Goal: Task Accomplishment & Management: Complete application form

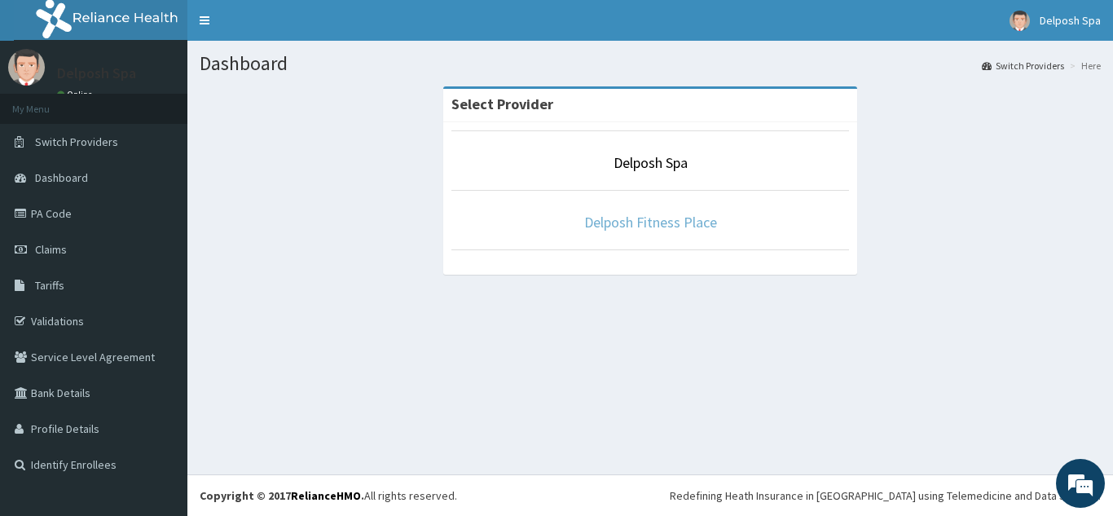
click at [660, 217] on link "Delposh Fitness Place" at bounding box center [650, 222] width 133 height 19
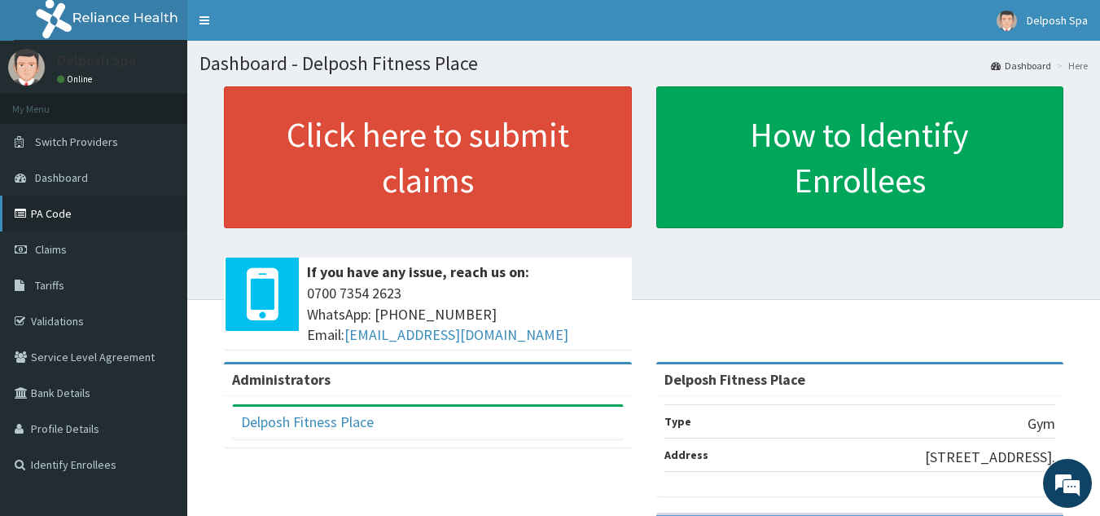
click at [47, 212] on link "PA Code" at bounding box center [93, 213] width 187 height 36
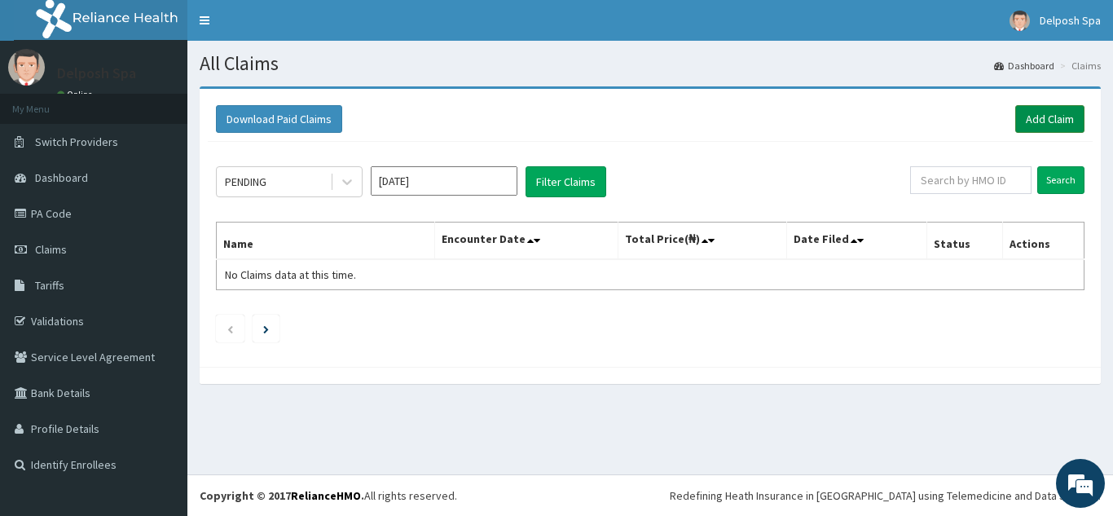
click at [1045, 117] on link "Add Claim" at bounding box center [1049, 119] width 69 height 28
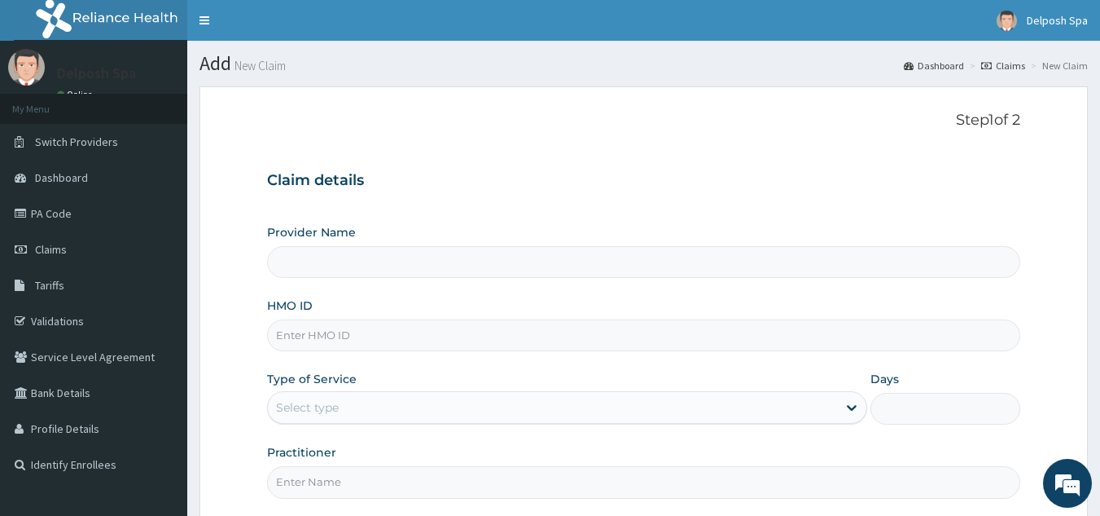
type input "Delposh Fitness Place"
type input "1"
click at [363, 336] on input "HMO ID" at bounding box center [644, 335] width 754 height 32
paste input "DPC/10044/A"
type input "DPC/10044/A"
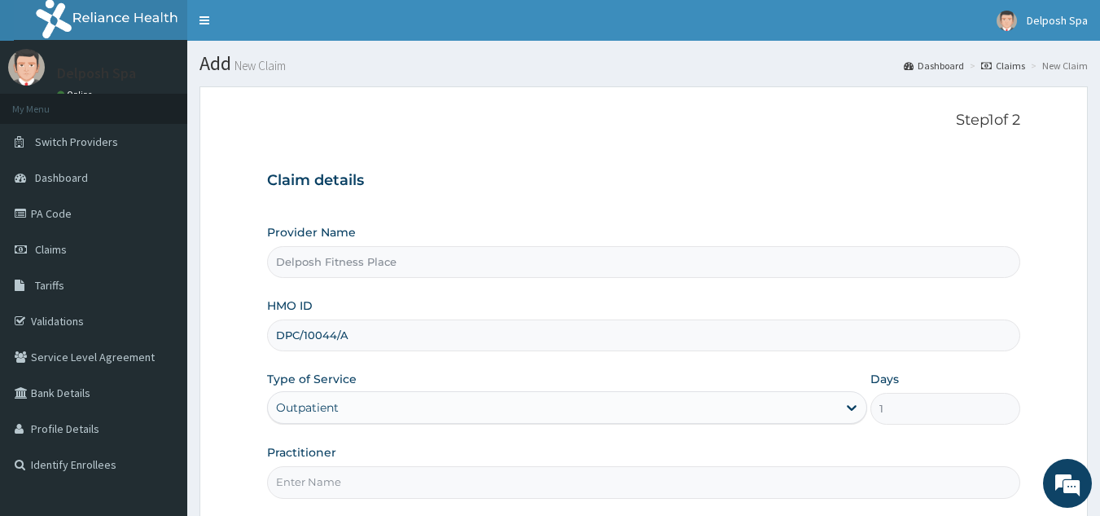
click at [340, 487] on input "Practitioner" at bounding box center [644, 482] width 754 height 32
type input "c"
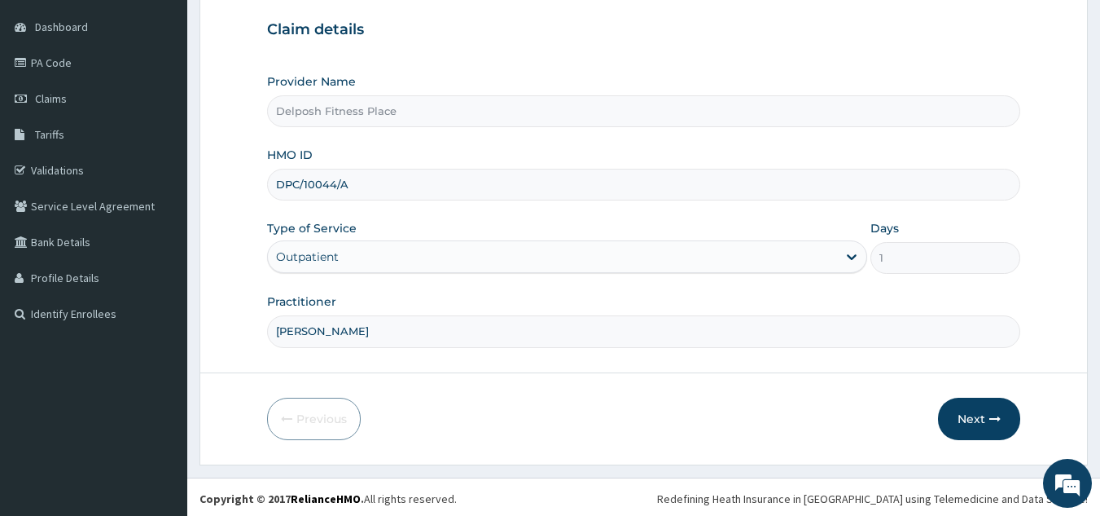
scroll to position [154, 0]
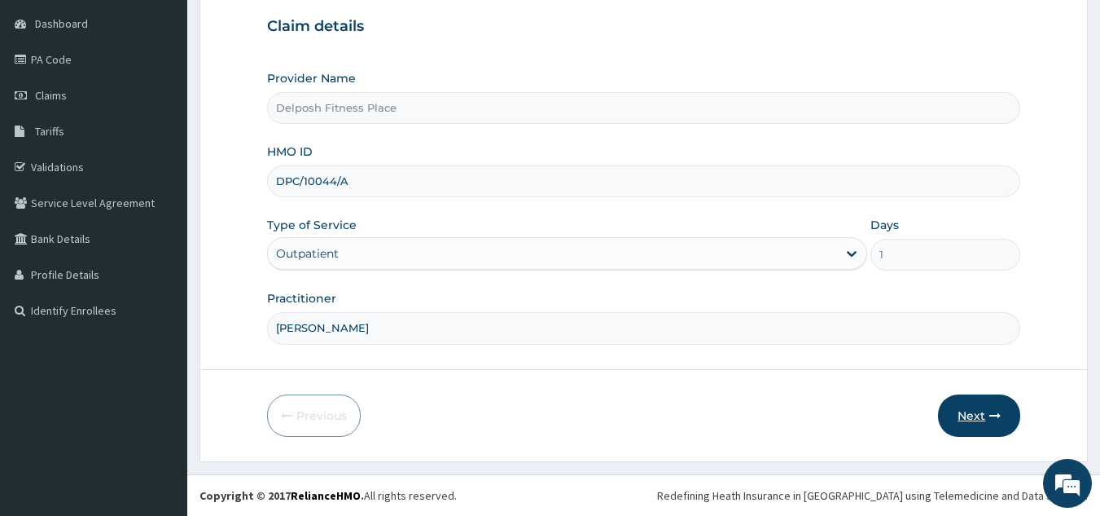
type input "CHINGY"
click at [975, 411] on button "Next" at bounding box center [979, 415] width 82 height 42
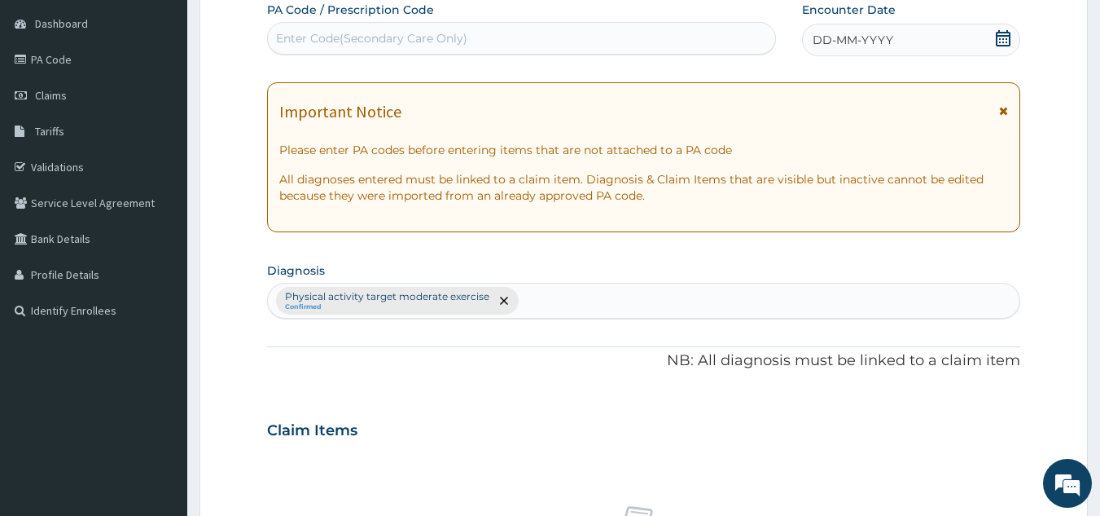
click at [471, 40] on div "Enter Code(Secondary Care Only)" at bounding box center [522, 38] width 508 height 26
paste input "PA/F1CE74"
type input "PA/F1CE74"
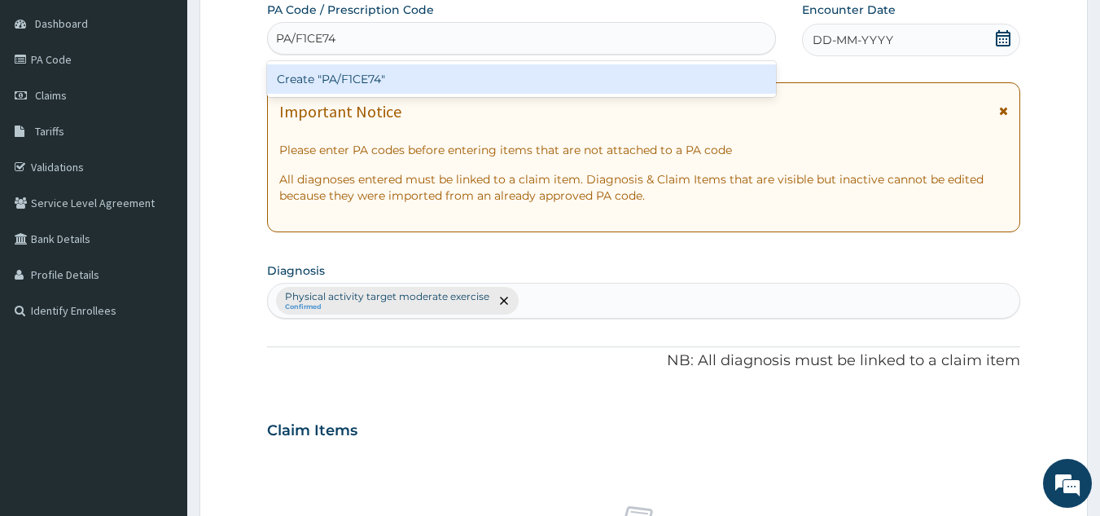
click at [458, 80] on div "Create "PA/F1CE74"" at bounding box center [522, 78] width 510 height 29
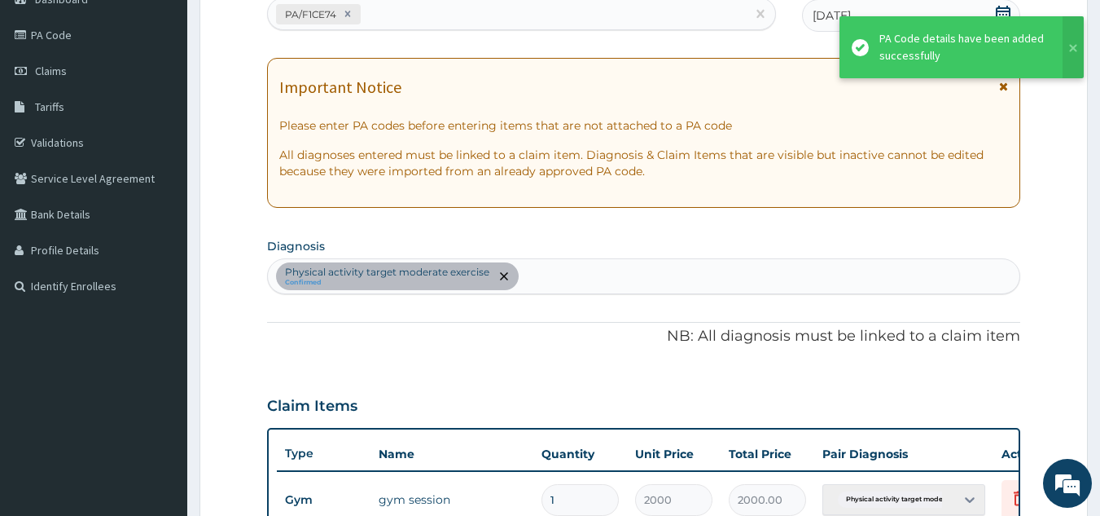
scroll to position [594, 0]
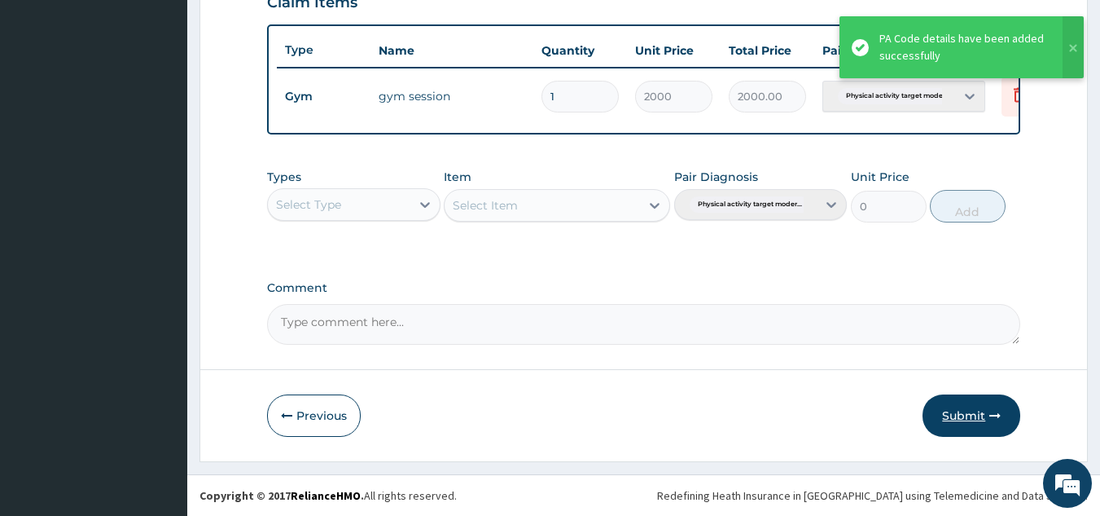
click at [959, 415] on button "Submit" at bounding box center [972, 415] width 98 height 42
